Goal: Check status: Check status

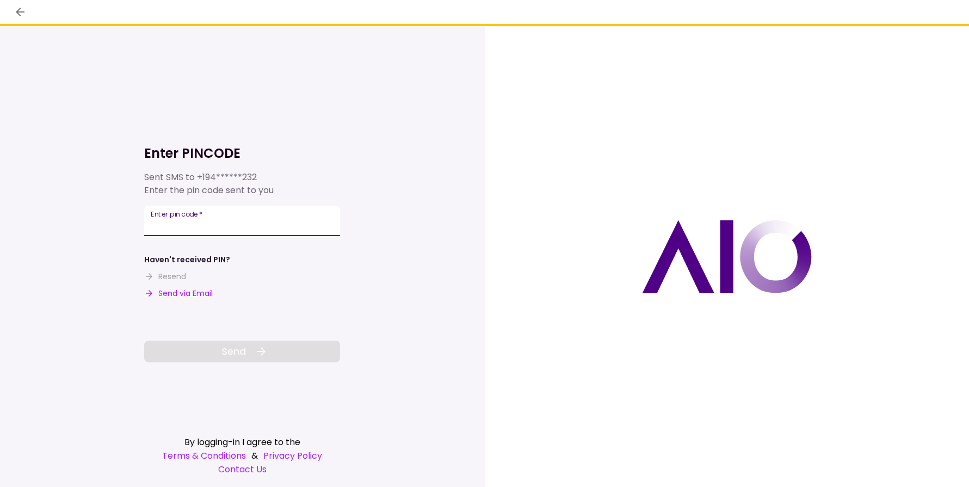
click at [198, 227] on input "Enter pin code   *" at bounding box center [242, 221] width 196 height 30
type input "******"
click at [230, 355] on span "Send" at bounding box center [233, 351] width 24 height 15
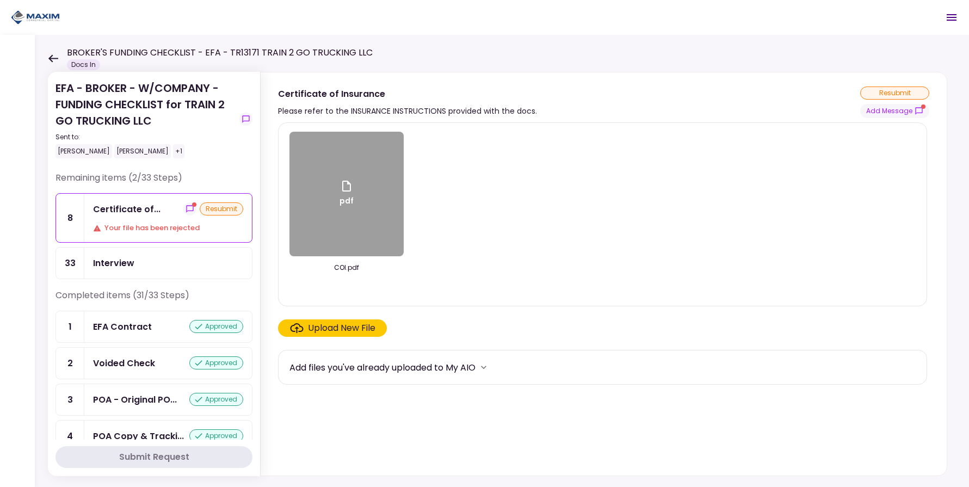
click at [186, 208] on icon "show-messages" at bounding box center [190, 209] width 9 height 9
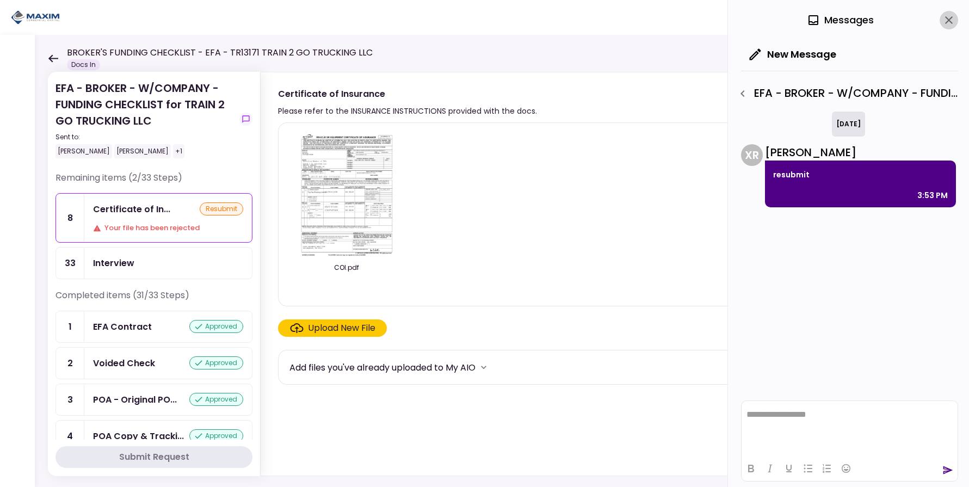
click at [951, 22] on icon "close" at bounding box center [949, 20] width 8 height 8
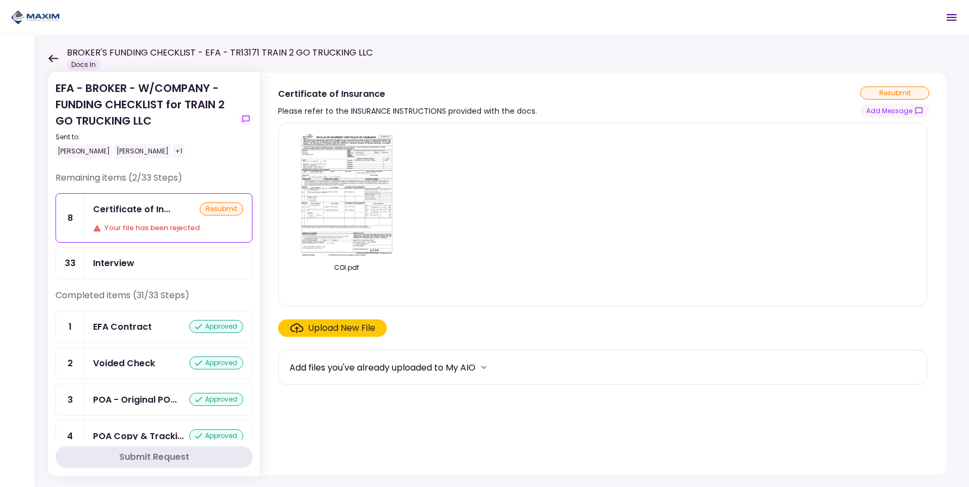
click at [638, 185] on div "COI.pdf" at bounding box center [602, 214] width 626 height 165
